Goal: Contribute content

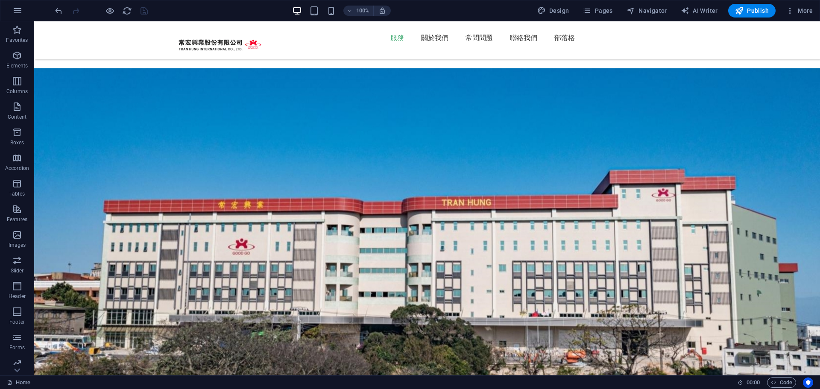
scroll to position [1094, 0]
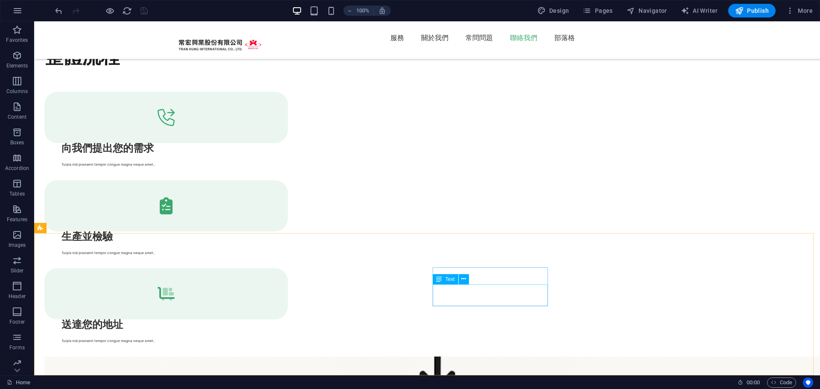
scroll to position [2289, 0]
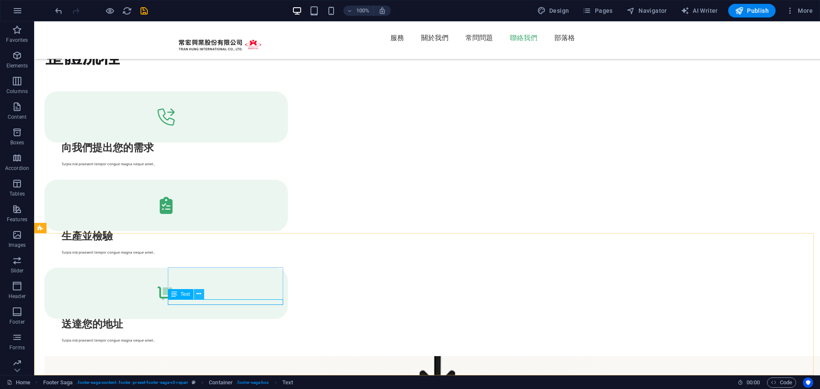
click at [201, 295] on button at bounding box center [199, 294] width 10 height 10
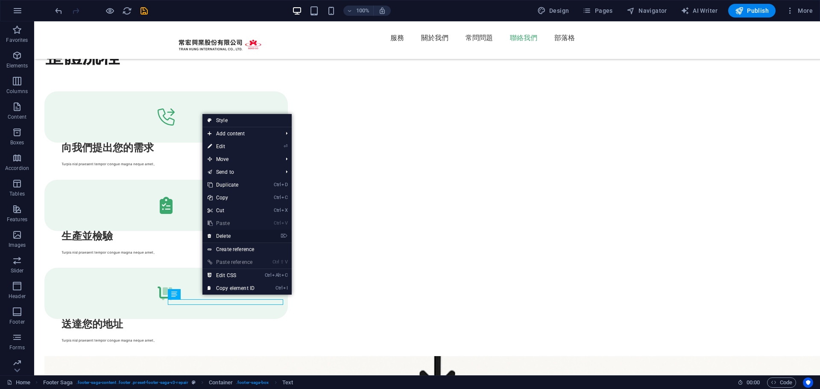
click at [229, 238] on link "⌦ Delete" at bounding box center [230, 236] width 57 height 13
